Goal: Task Accomplishment & Management: Use online tool/utility

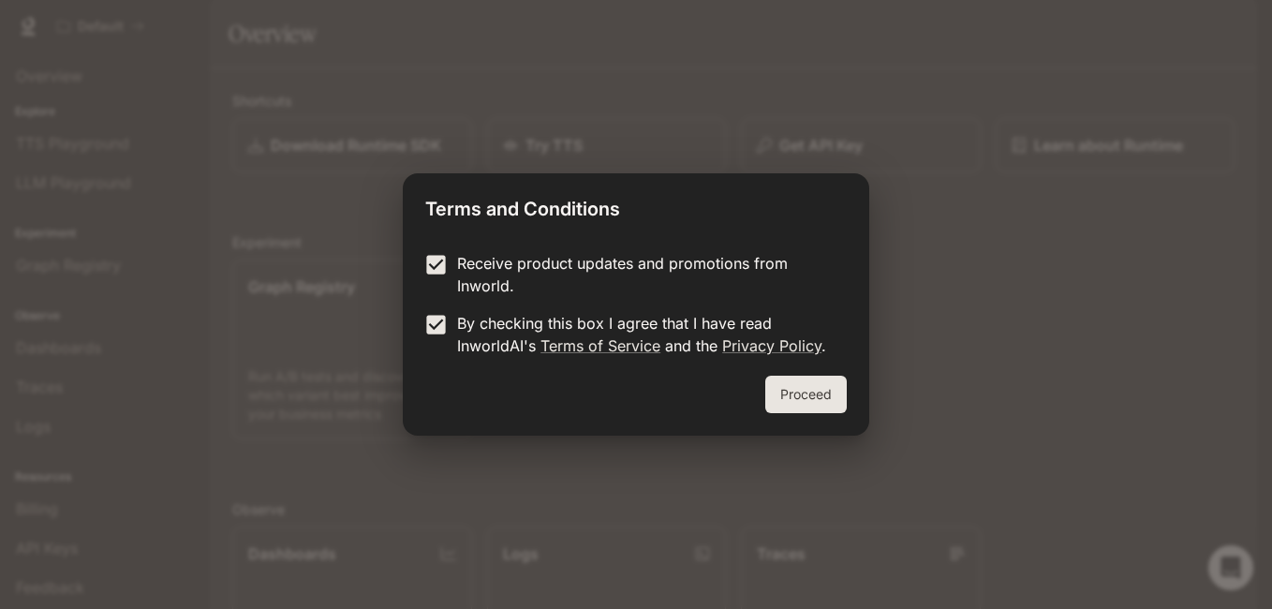
click at [794, 387] on button "Proceed" at bounding box center [805, 394] width 81 height 37
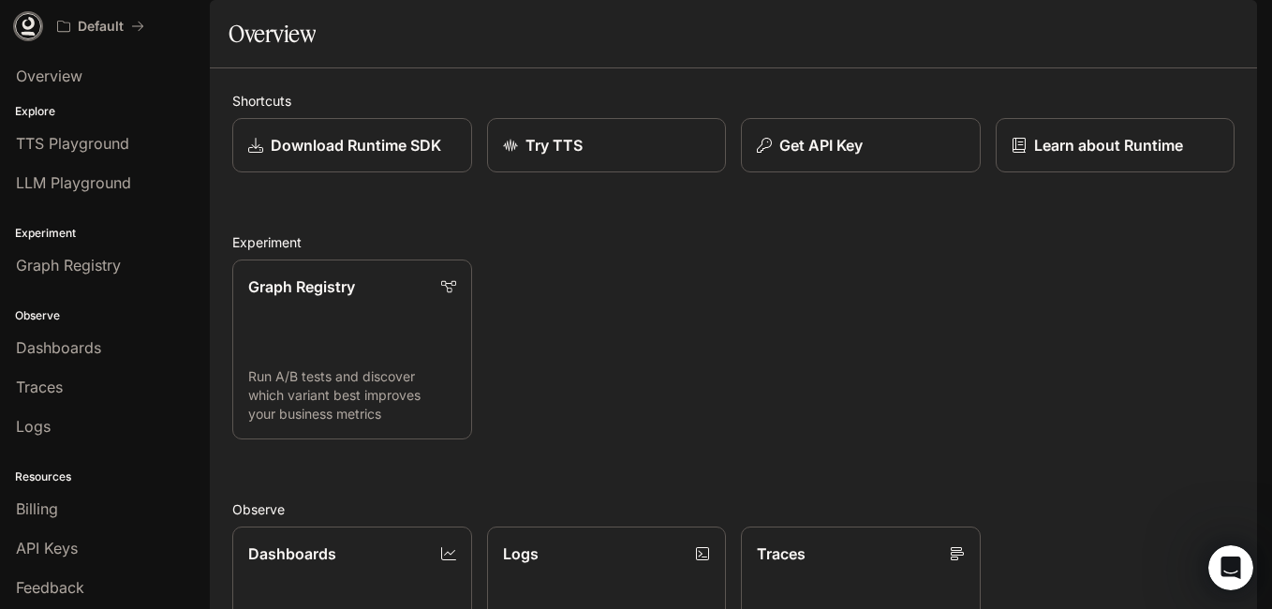
click at [28, 31] on icon at bounding box center [28, 26] width 19 height 19
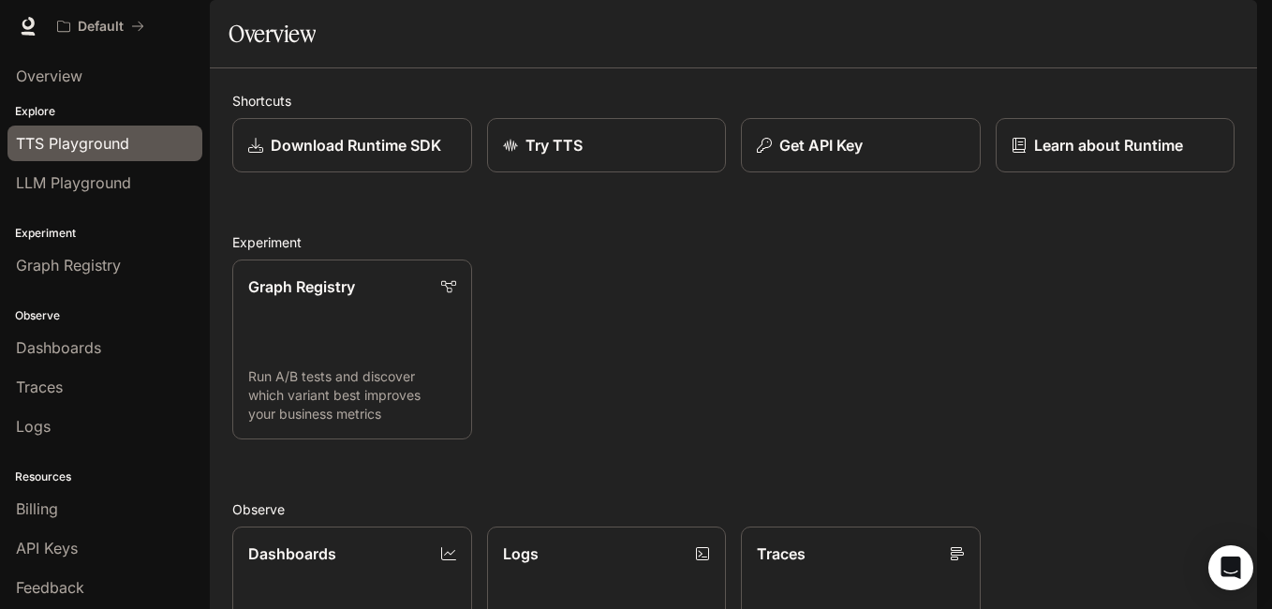
click at [108, 138] on span "TTS Playground" at bounding box center [72, 143] width 113 height 22
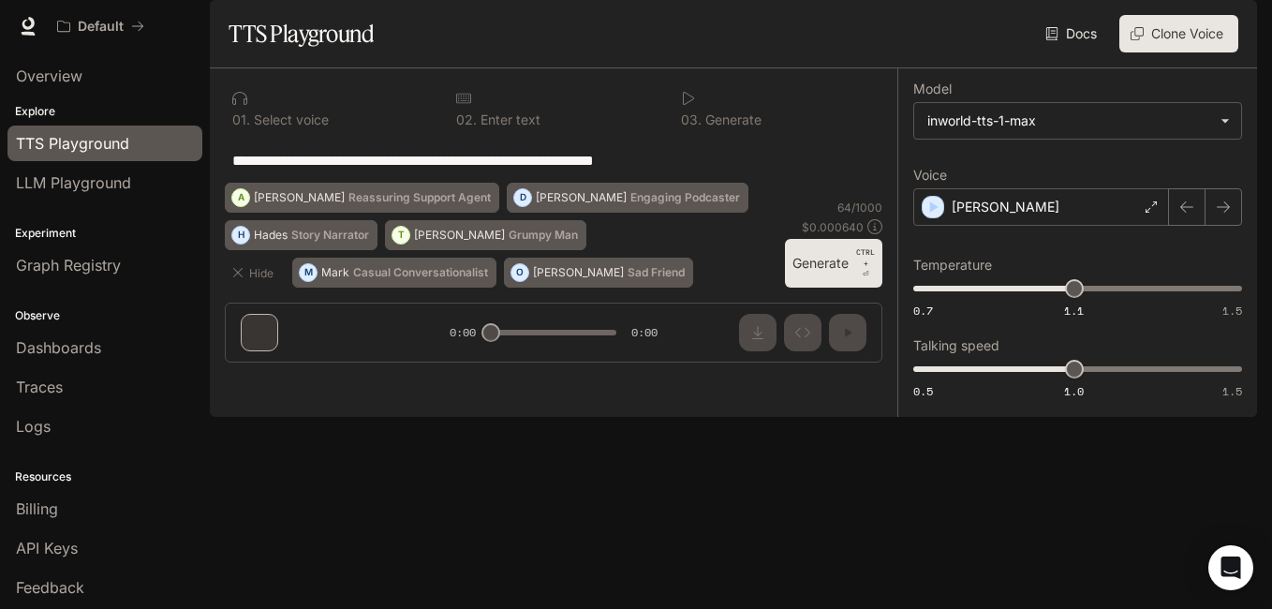
click at [1236, 18] on img "button" at bounding box center [1231, 26] width 26 height 26
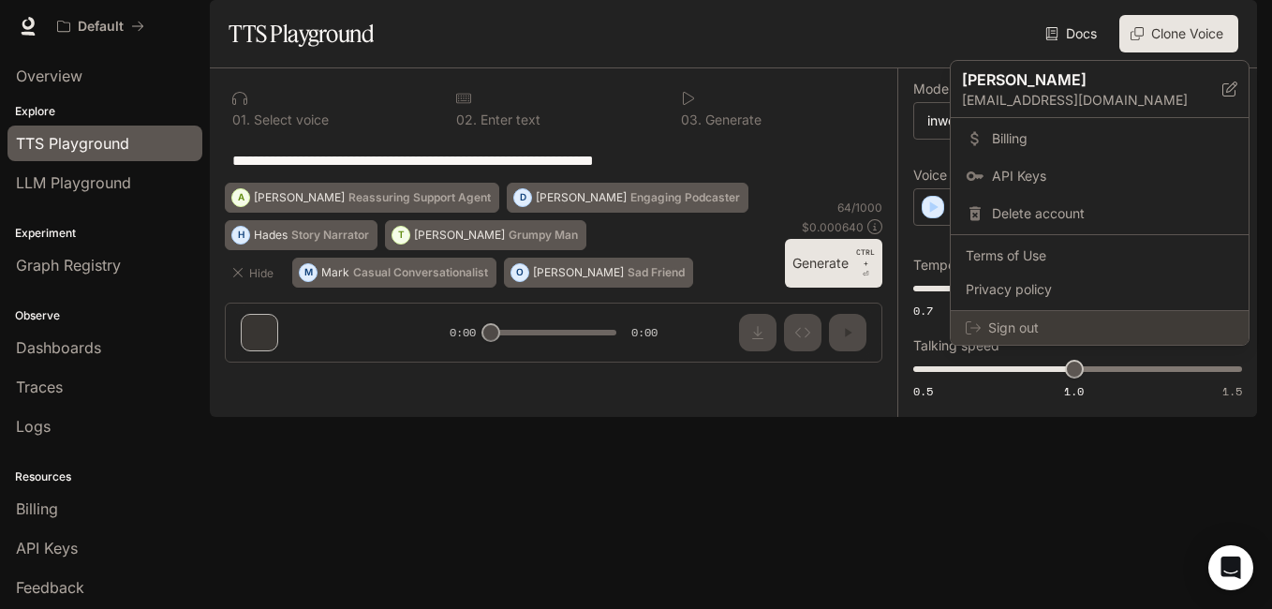
click at [998, 316] on div "Sign out" at bounding box center [1100, 328] width 298 height 34
